Goal: Task Accomplishment & Management: Use online tool/utility

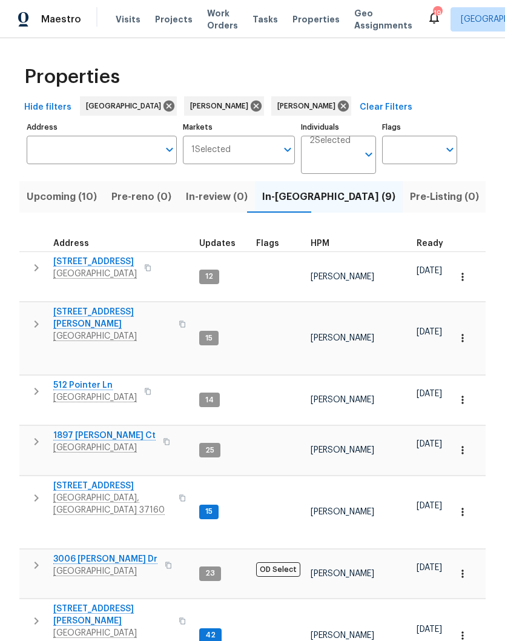
click at [98, 384] on span "512 Pointer Ln" at bounding box center [95, 385] width 84 height 12
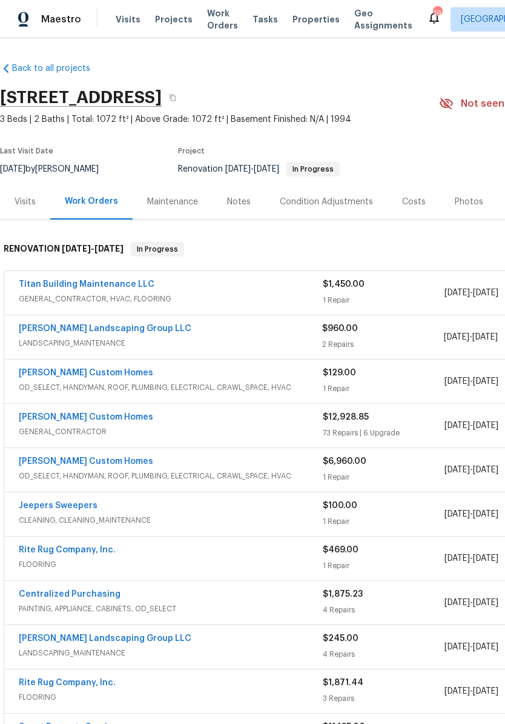
click at [140, 331] on link "[PERSON_NAME] Landscaping Group LLC" at bounding box center [105, 328] width 173 height 8
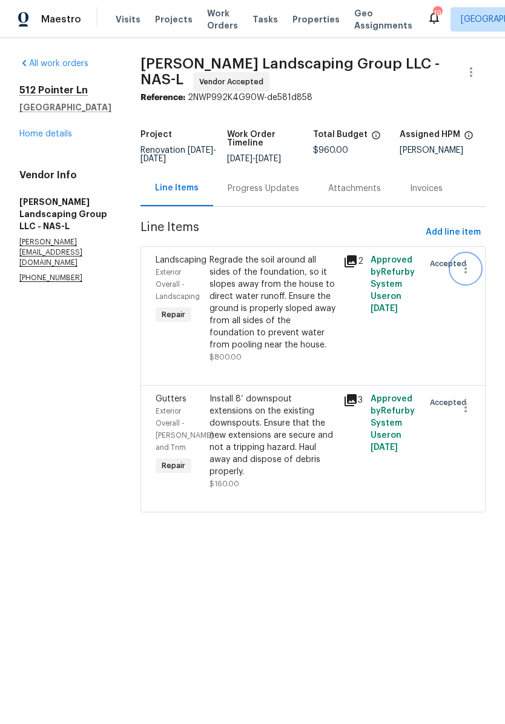
click at [470, 276] on icon "button" at bounding box center [466, 268] width 15 height 15
click at [475, 279] on li "Cancel" at bounding box center [471, 277] width 47 height 20
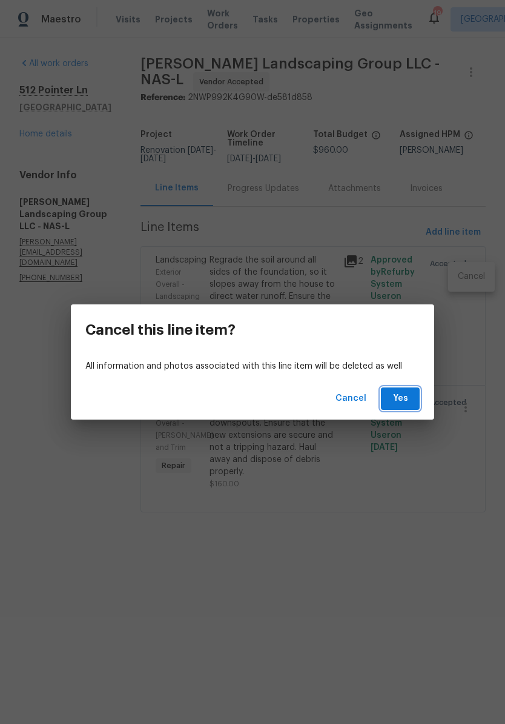
click at [405, 399] on span "Yes" at bounding box center [400, 398] width 19 height 15
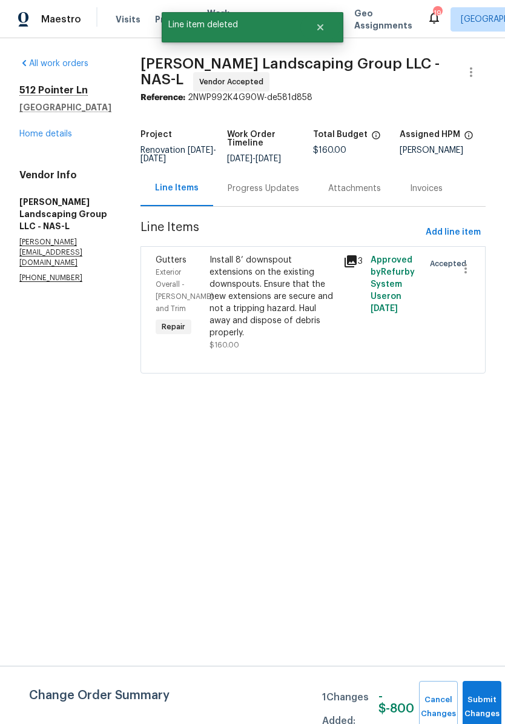
click at [304, 305] on div "Install 8’ downspout extensions on the existing downspouts. Ensure that the new…" at bounding box center [273, 296] width 127 height 85
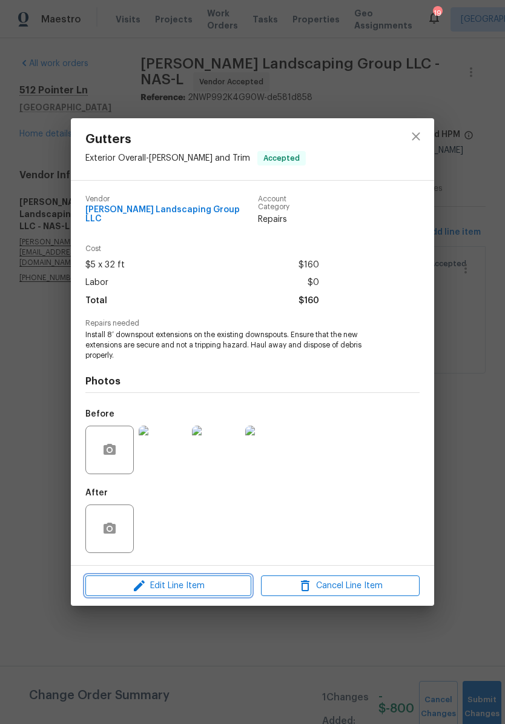
click at [207, 584] on span "Edit Line Item" at bounding box center [168, 585] width 159 height 15
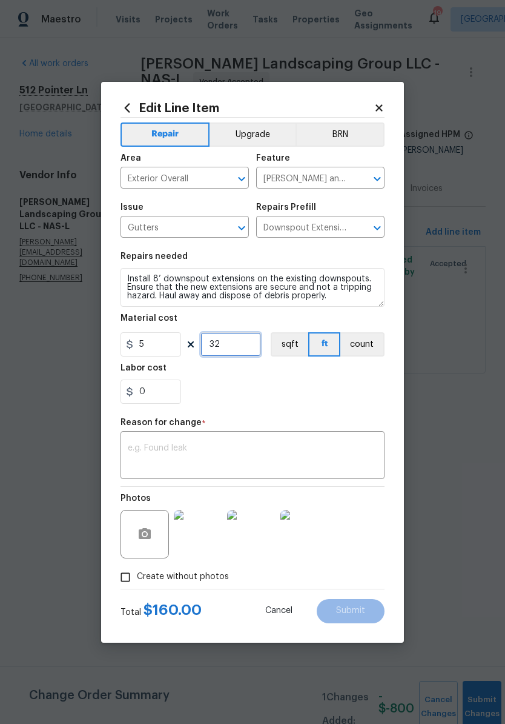
click at [241, 344] on input "32" at bounding box center [231, 344] width 61 height 24
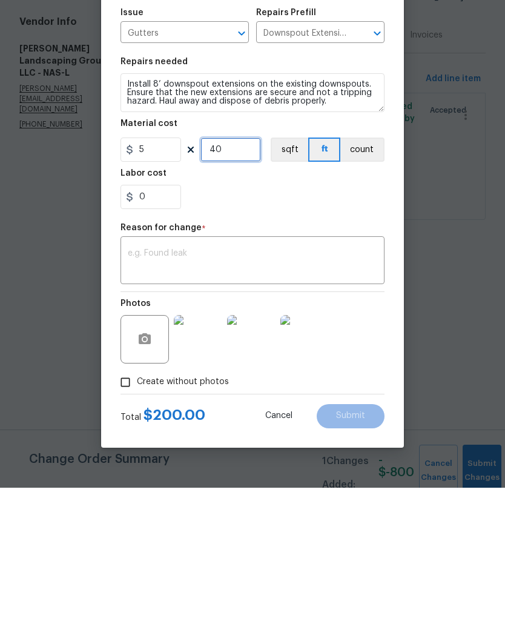
type input "40"
click at [300, 402] on textarea at bounding box center [253, 414] width 250 height 25
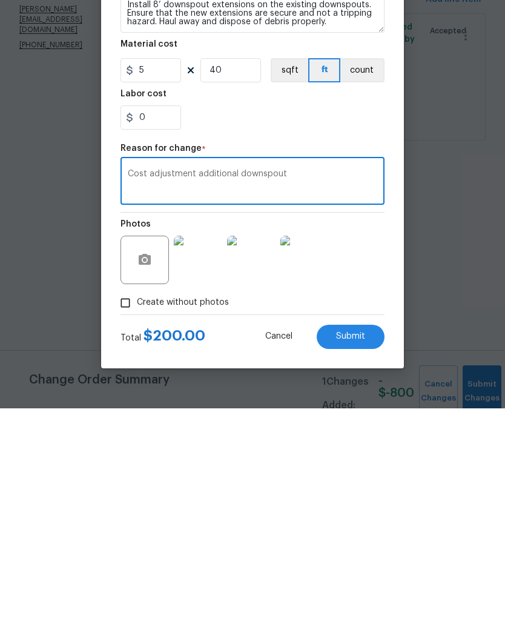
type textarea "Cost adjustment additional downspout"
click at [353, 565] on span "Submit" at bounding box center [350, 569] width 29 height 9
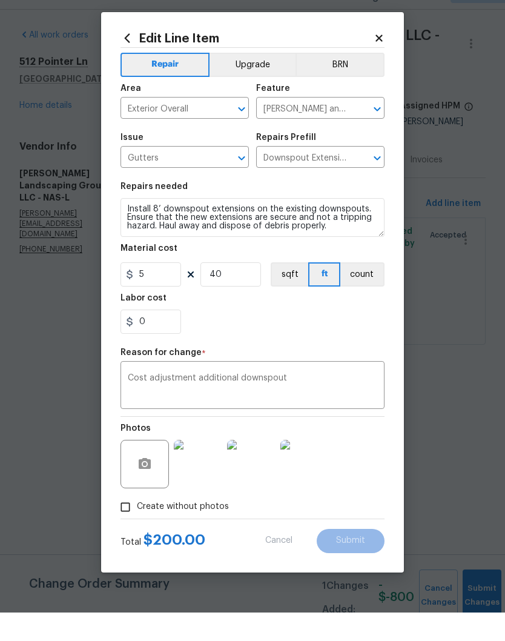
scroll to position [1, 0]
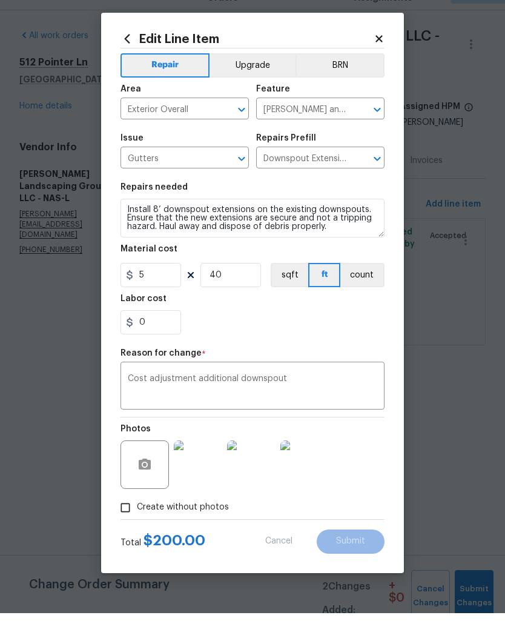
type input "32"
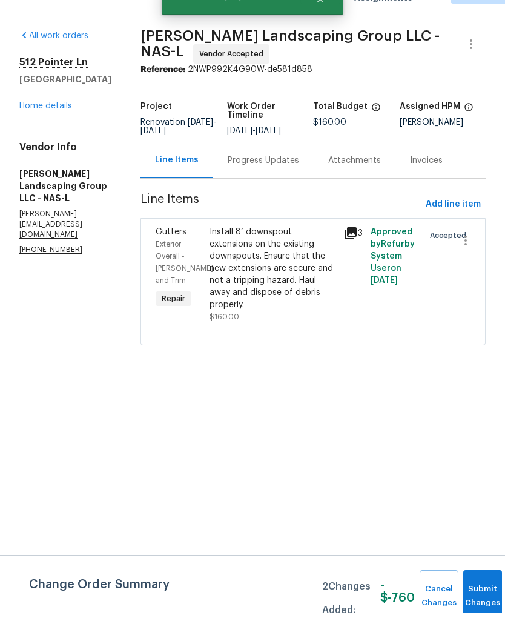
scroll to position [0, 0]
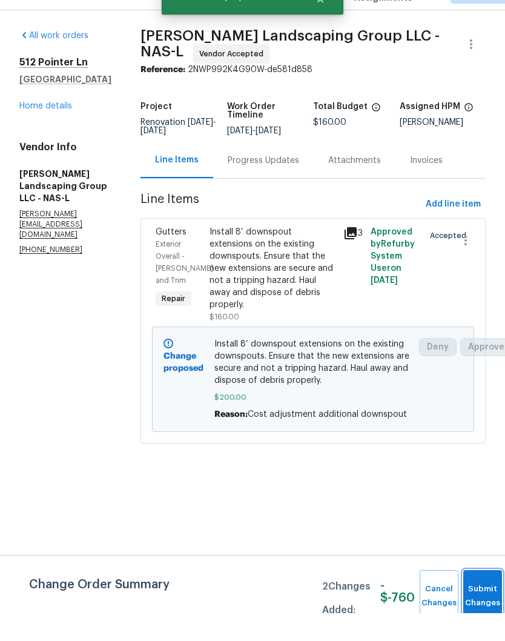
click at [472, 598] on button "Submit Changes" at bounding box center [483, 624] width 39 height 52
